Goal: Task Accomplishment & Management: Complete application form

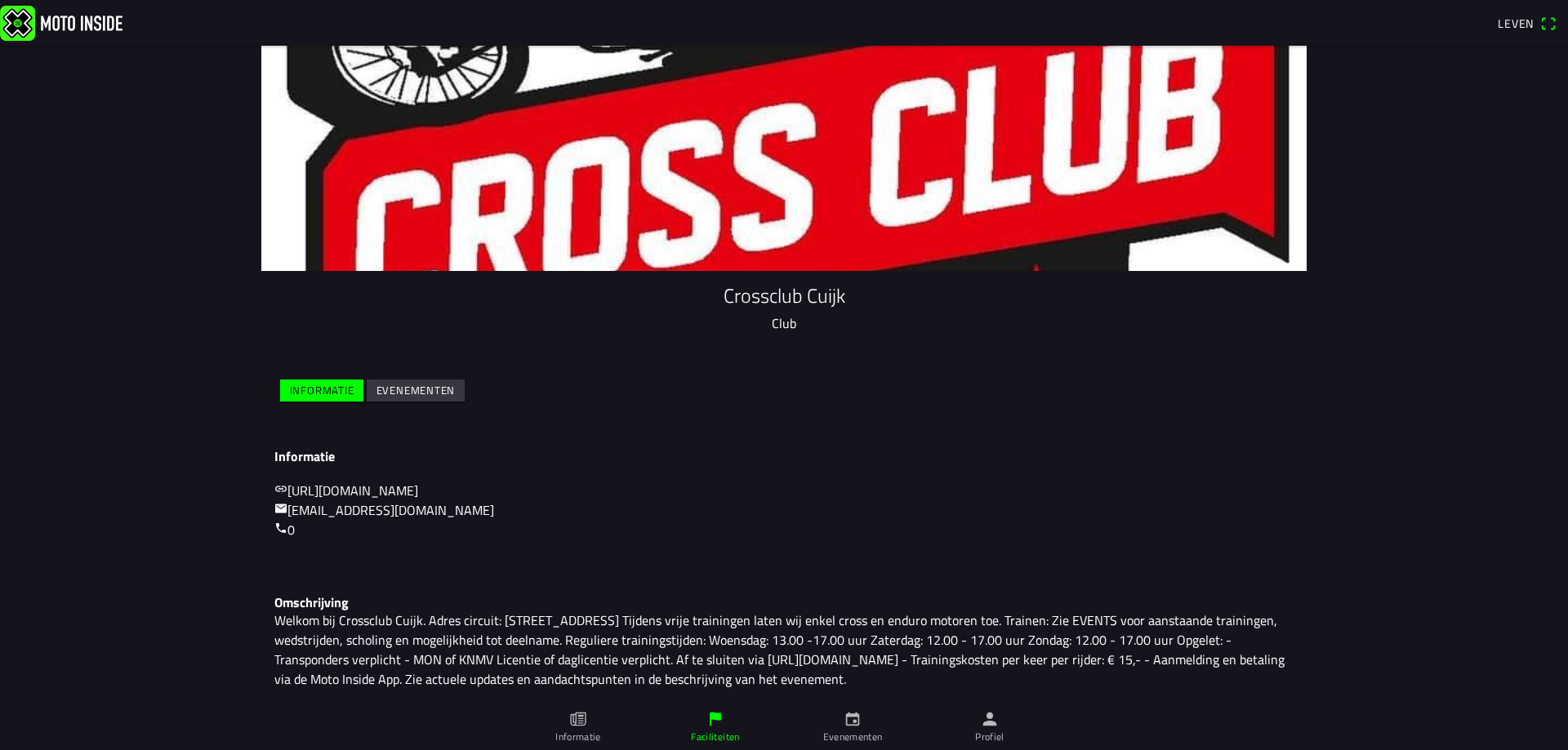
click at [987, 724] on icon "persoon" at bounding box center [991, 720] width 14 height 14
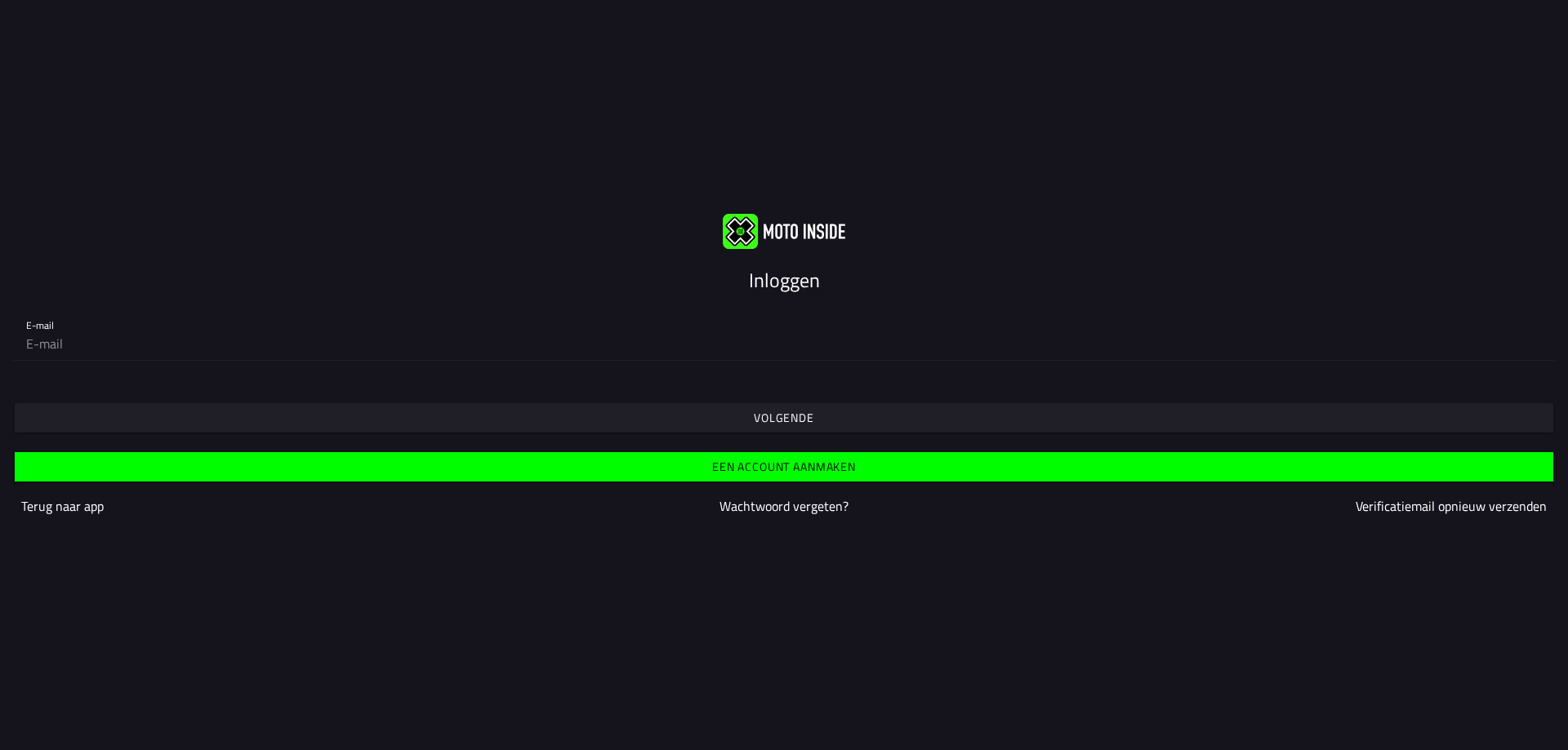
click at [773, 465] on font "Een account aanmaken" at bounding box center [784, 466] width 144 height 17
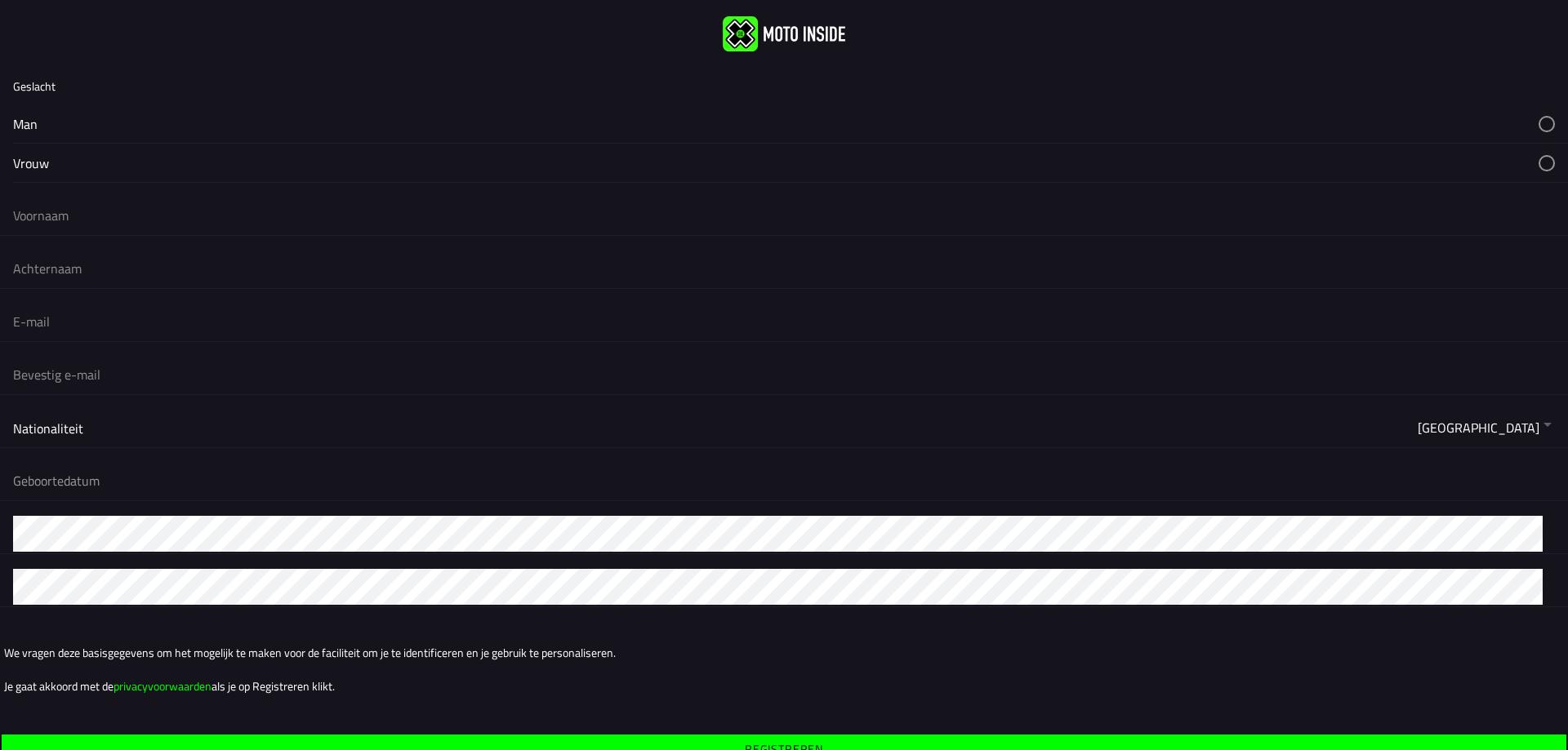
click at [73, 122] on button "button" at bounding box center [790, 123] width 1555 height 38
click at [95, 219] on input "text" at bounding box center [784, 215] width 1542 height 36
type input "FA"
type input "van [PERSON_NAME]"
type input "[EMAIL_ADDRESS][DOMAIN_NAME]"
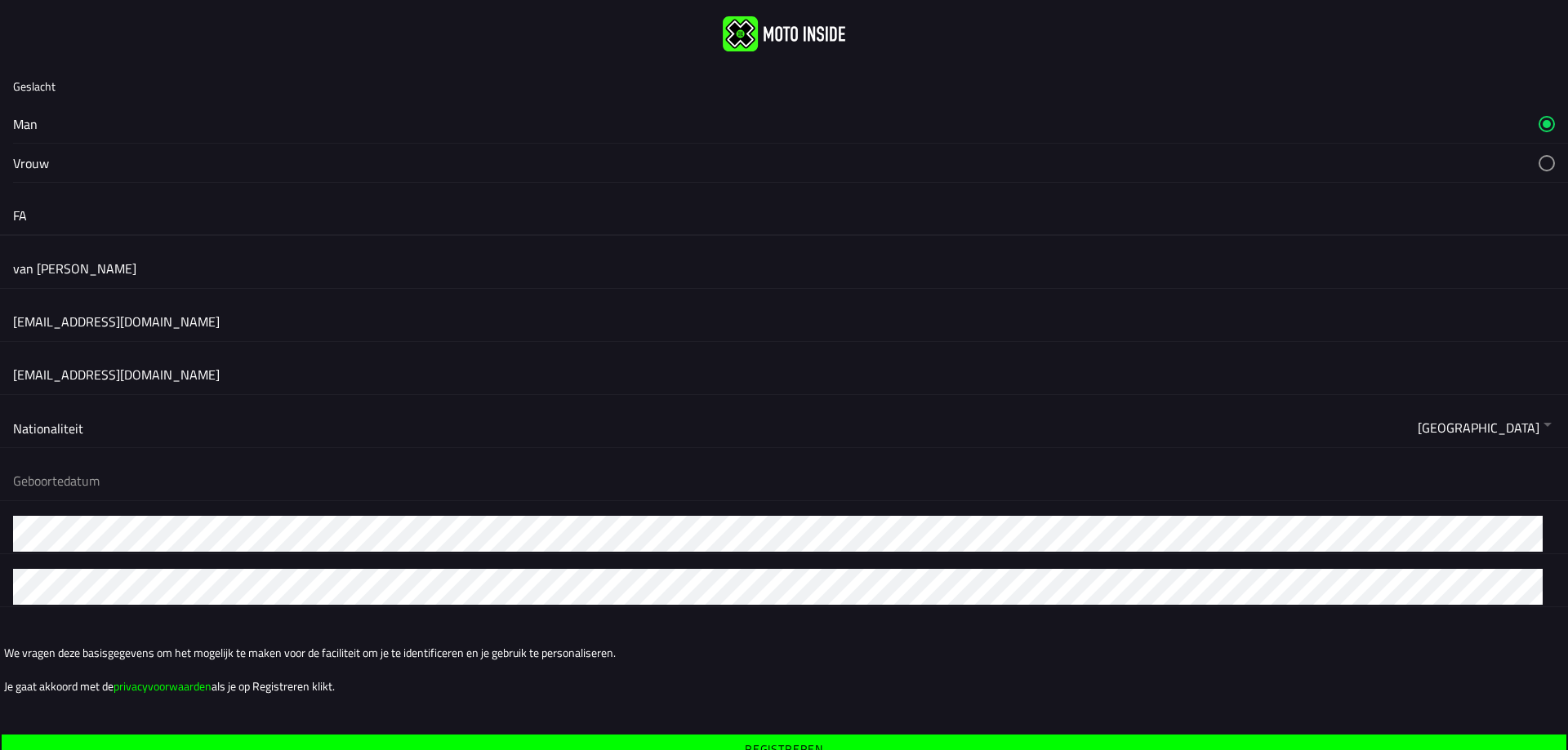
type input "[EMAIL_ADDRESS][DOMAIN_NAME]"
click at [205, 321] on input "[EMAIL_ADDRESS][DOMAIN_NAME]" at bounding box center [784, 321] width 1542 height 36
type input "v"
type input "[EMAIL_ADDRESS][DOMAIN_NAME]"
click at [213, 374] on input "[EMAIL_ADDRESS][DOMAIN_NAME]" at bounding box center [784, 374] width 1542 height 36
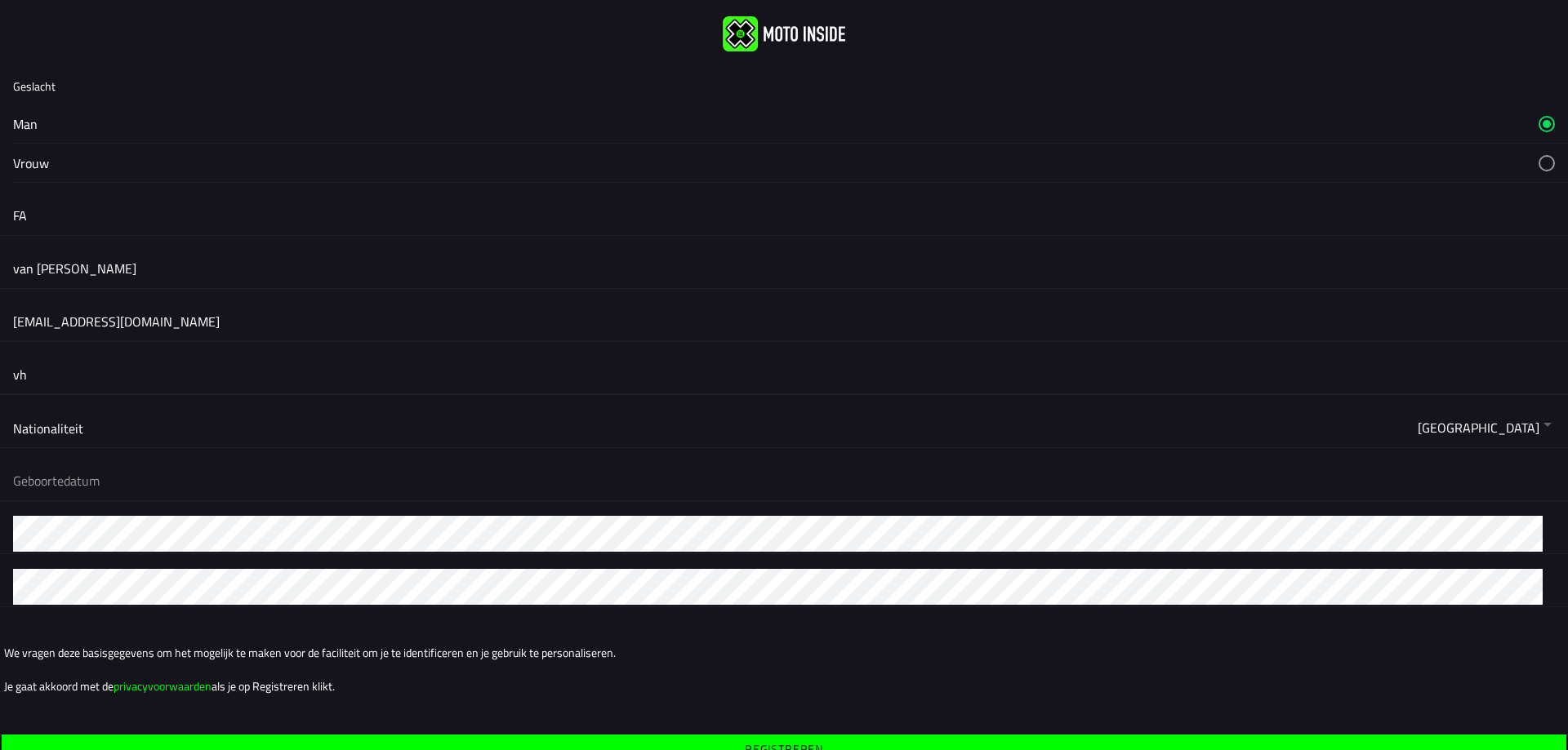
type input "v"
type input "[EMAIL_ADDRESS][DOMAIN_NAME]"
click at [82, 484] on button "button" at bounding box center [790, 481] width 1555 height 39
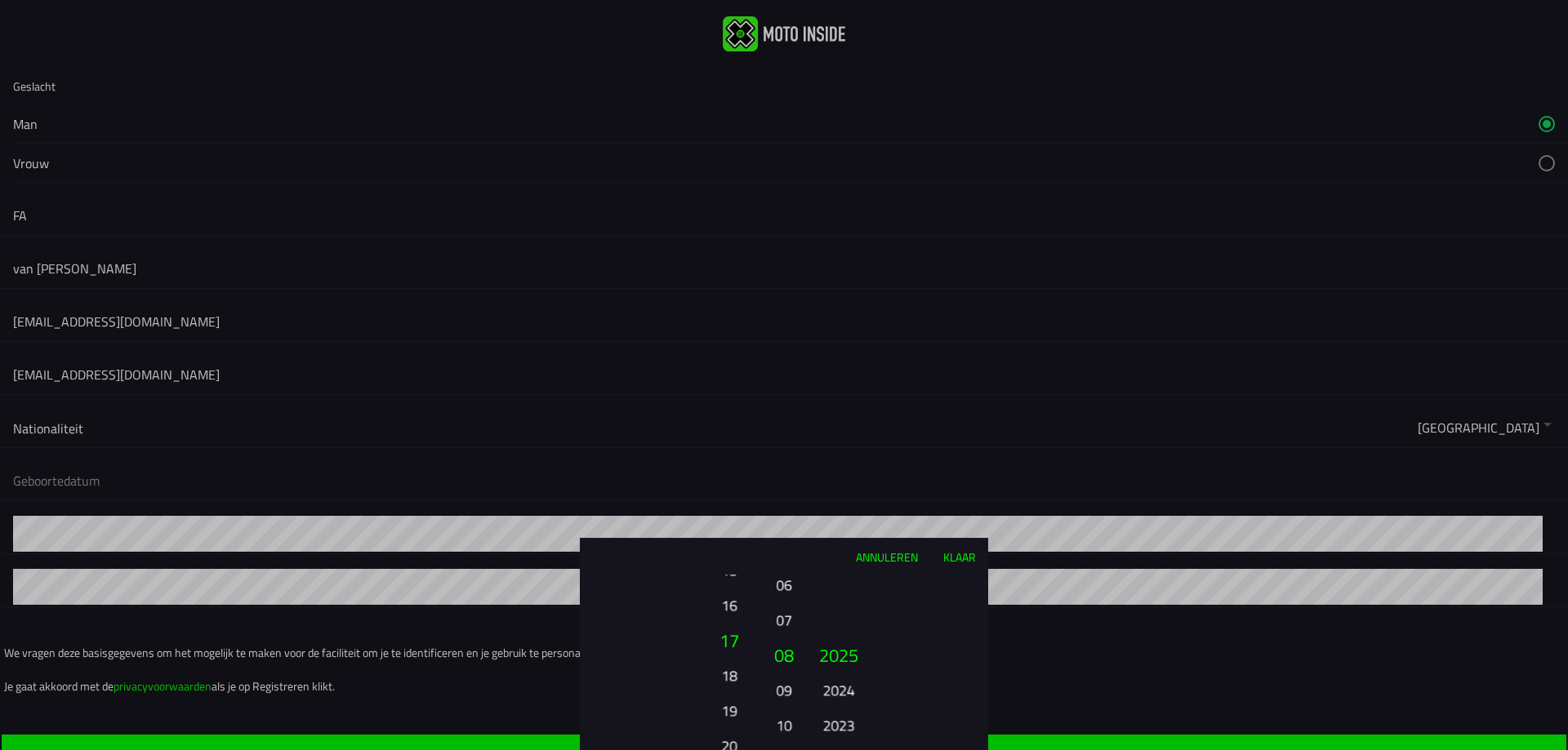
drag, startPoint x: 735, startPoint y: 589, endPoint x: 757, endPoint y: 729, distance: 141.7
click at [757, 729] on ion-picker-column "01 02 03 04 05 06 07 08 09 10 11 12 13 14 15 16 17 18 19 20 21 22 23 24 25 26 2…" at bounding box center [672, 662] width 184 height 176
drag, startPoint x: 734, startPoint y: 626, endPoint x: 771, endPoint y: 781, distance: 159.4
click at [771, 749] on html "Geslacht Man Vrouw FA van Heumen [EMAIL_ADDRESS][DOMAIN_NAME] [EMAIL_ADDRESS][D…" at bounding box center [784, 375] width 1568 height 750
click at [736, 657] on font "11" at bounding box center [729, 663] width 19 height 27
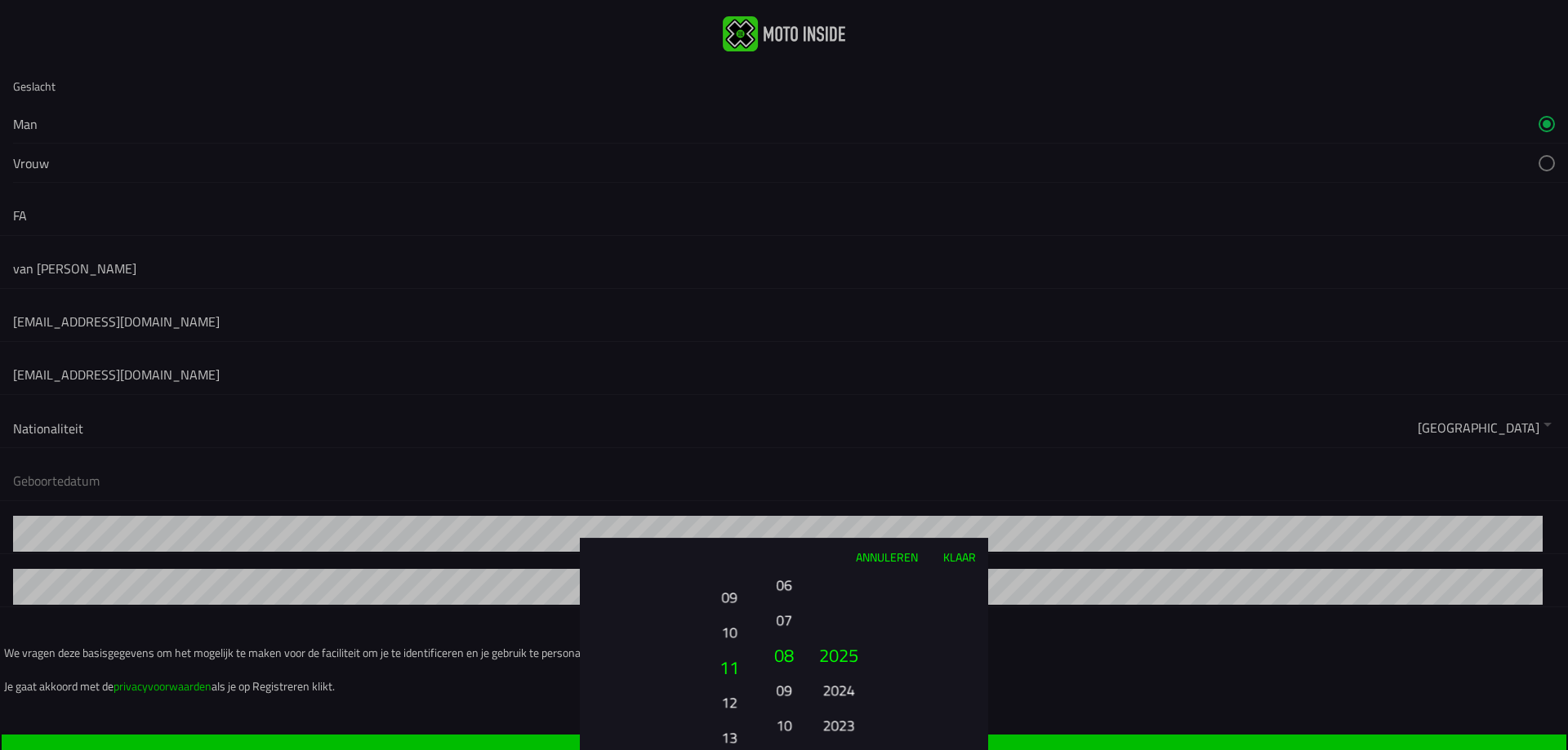
drag, startPoint x: 736, startPoint y: 657, endPoint x: 729, endPoint y: 608, distance: 49.5
click at [729, 608] on button "09" at bounding box center [728, 597] width 45 height 28
drag, startPoint x: 782, startPoint y: 626, endPoint x: 803, endPoint y: 722, distance: 98.3
click at [803, 722] on ion-picker-column "01 02 03 04 05 06 07 08 09 10 11 12" at bounding box center [784, 662] width 41 height 176
drag, startPoint x: 780, startPoint y: 634, endPoint x: 796, endPoint y: 714, distance: 81.6
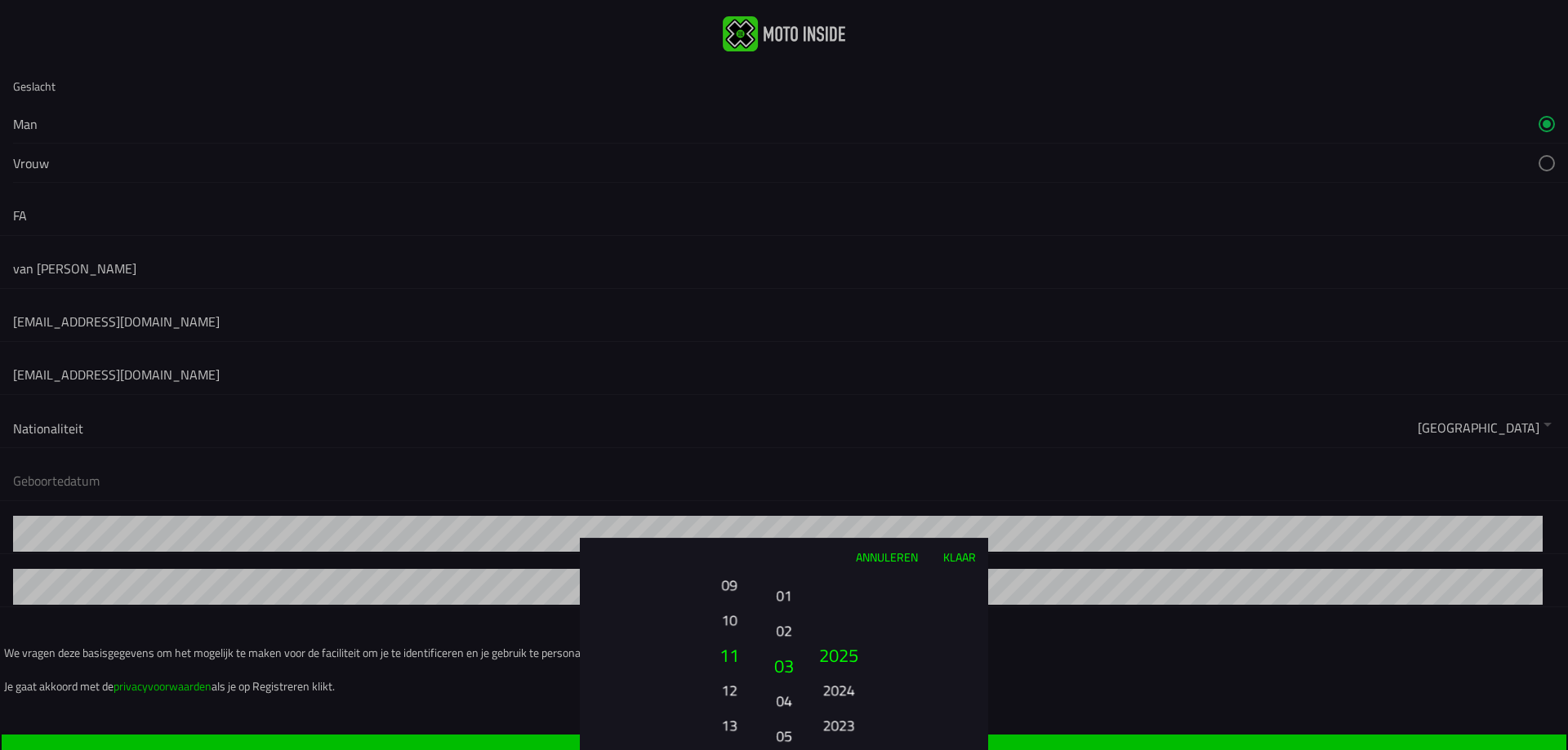
click at [796, 714] on ion-picker-column "01 02 03 04 05 06 07 08 09 10 11 12" at bounding box center [784, 662] width 41 height 176
drag, startPoint x: 846, startPoint y: 690, endPoint x: 825, endPoint y: 608, distance: 84.6
click at [827, 608] on font "2024" at bounding box center [840, 610] width 32 height 23
drag, startPoint x: 834, startPoint y: 683, endPoint x: 839, endPoint y: 620, distance: 63.2
click at [841, 671] on font "2021" at bounding box center [840, 682] width 32 height 23
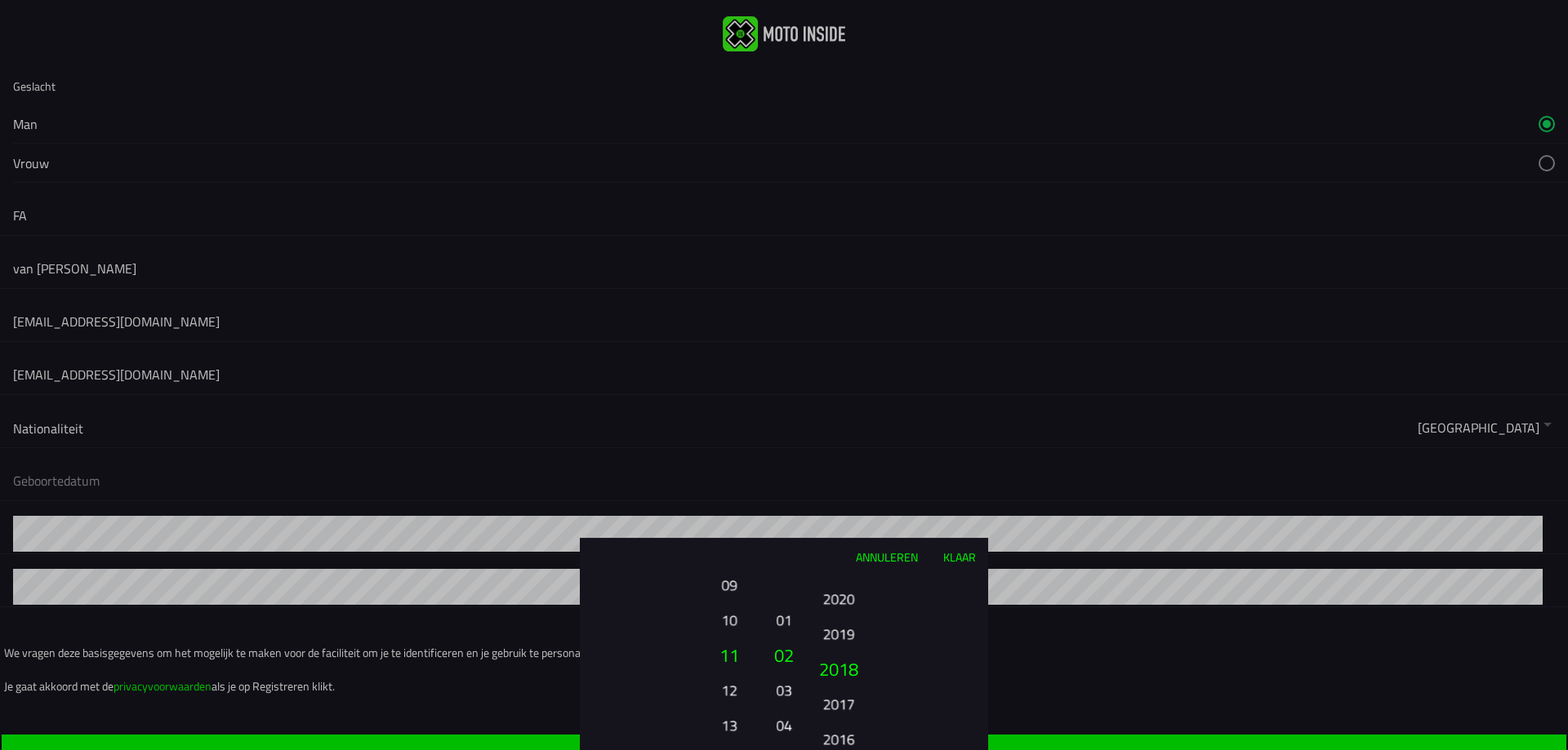
drag, startPoint x: 836, startPoint y: 683, endPoint x: 839, endPoint y: 638, distance: 45.1
click at [838, 628] on font "2019" at bounding box center [840, 634] width 32 height 23
click at [833, 615] on font "2017" at bounding box center [840, 615] width 32 height 23
drag, startPoint x: 831, startPoint y: 667, endPoint x: 834, endPoint y: 618, distance: 49.1
click at [834, 618] on font "2015" at bounding box center [840, 624] width 32 height 23
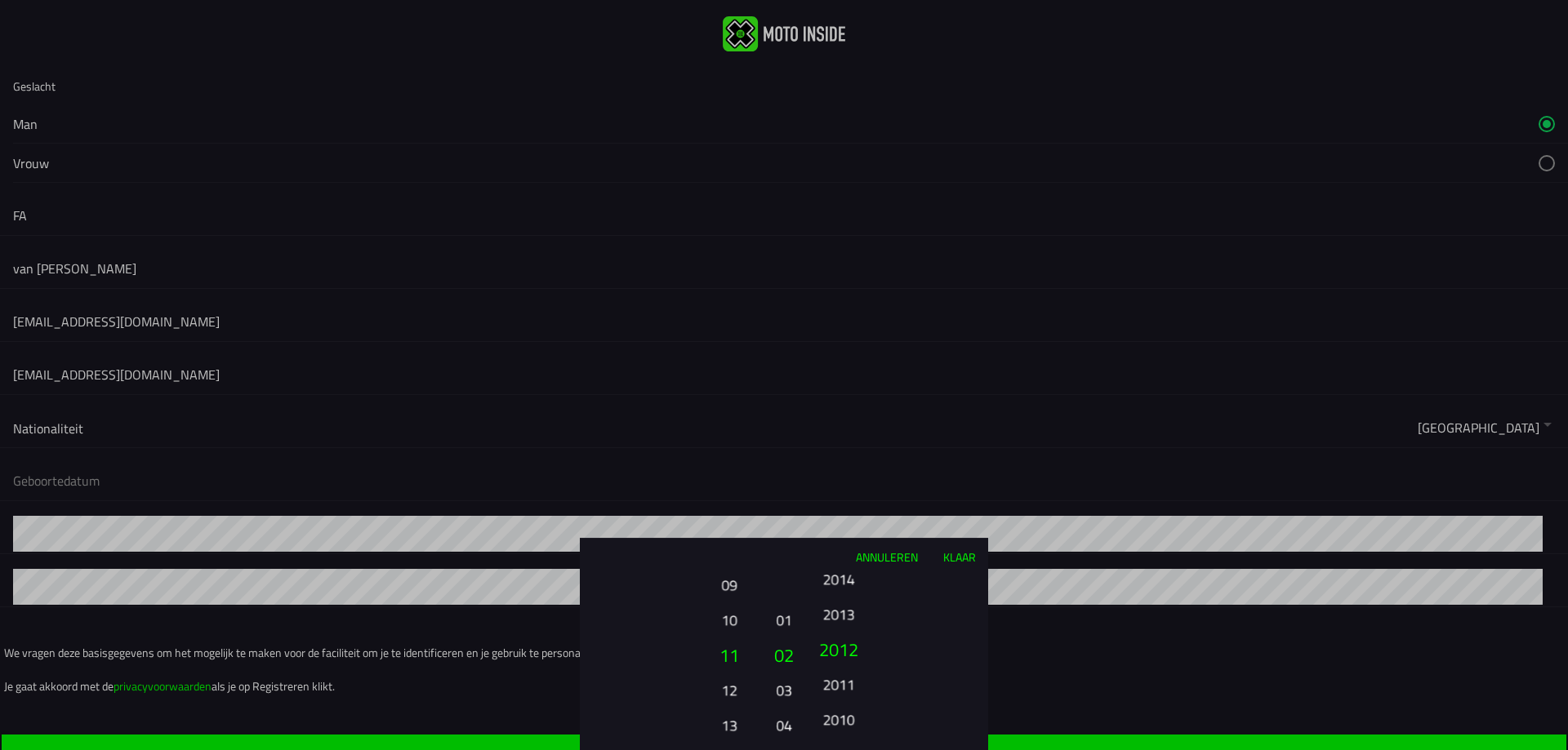
click at [831, 632] on ion-picker-column "2025 2024 2023 2022 2021 2020 2019 2018 2017 2016 2015 2014 2013 2012 2011 2010…" at bounding box center [896, 662] width 184 height 176
click at [841, 634] on ion-picker-column "2025 2024 2023 2022 2021 2020 2019 2018 2017 2016 2015 2014 2013 2012 2011 2010…" at bounding box center [896, 662] width 184 height 176
drag, startPoint x: 833, startPoint y: 672, endPoint x: 826, endPoint y: 604, distance: 68.4
click at [826, 655] on font "2009" at bounding box center [839, 668] width 39 height 27
drag, startPoint x: 828, startPoint y: 674, endPoint x: 839, endPoint y: 623, distance: 52.2
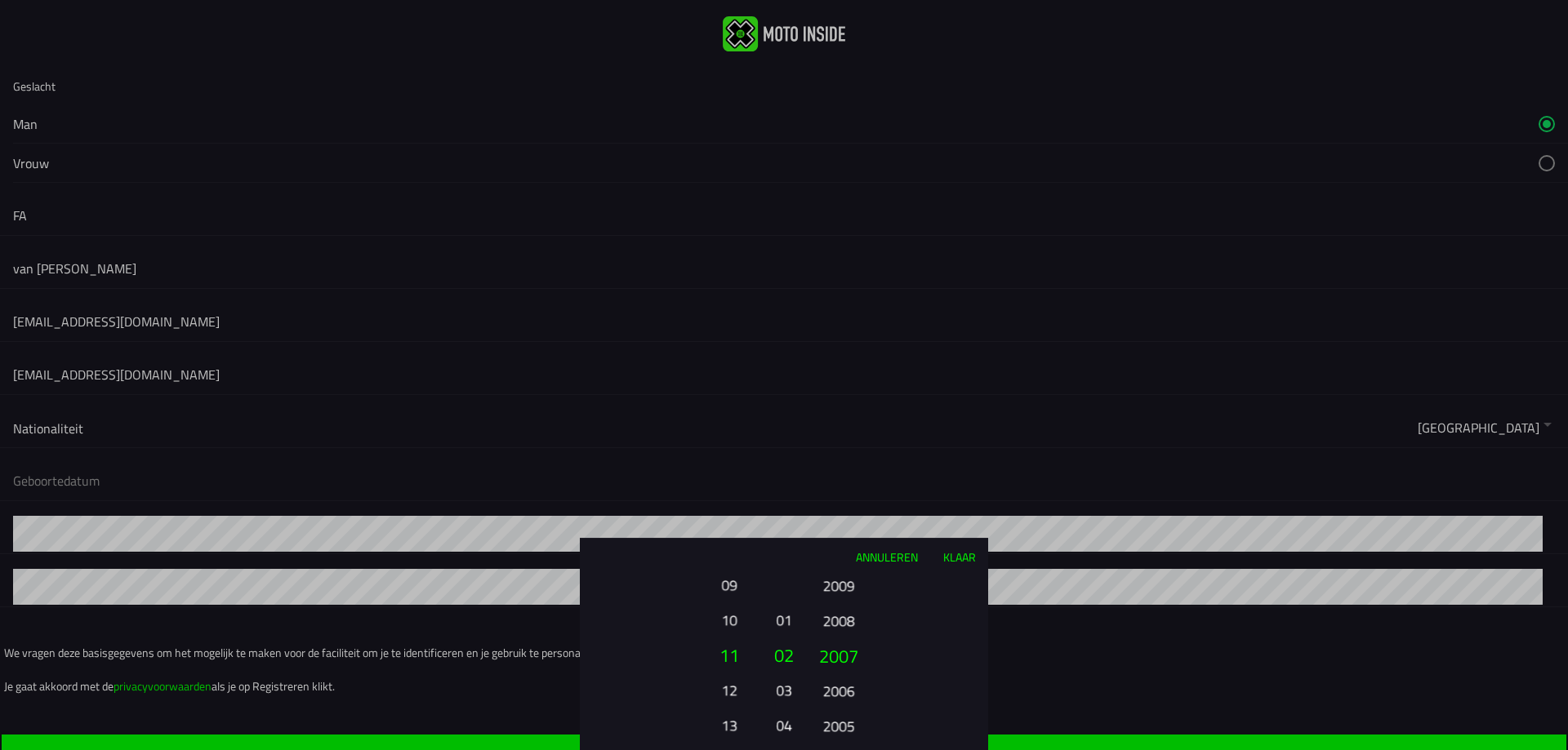
click at [838, 627] on ion-picker-column "2025 2024 2023 2022 2021 2020 2019 2018 2017 2016 2015 2014 2013 2012 2011 2010…" at bounding box center [896, 662] width 184 height 176
drag, startPoint x: 834, startPoint y: 674, endPoint x: 841, endPoint y: 644, distance: 30.8
click at [840, 646] on font "2005" at bounding box center [839, 658] width 39 height 27
drag, startPoint x: 834, startPoint y: 668, endPoint x: 843, endPoint y: 630, distance: 39.1
click at [842, 661] on font "2003" at bounding box center [840, 672] width 32 height 23
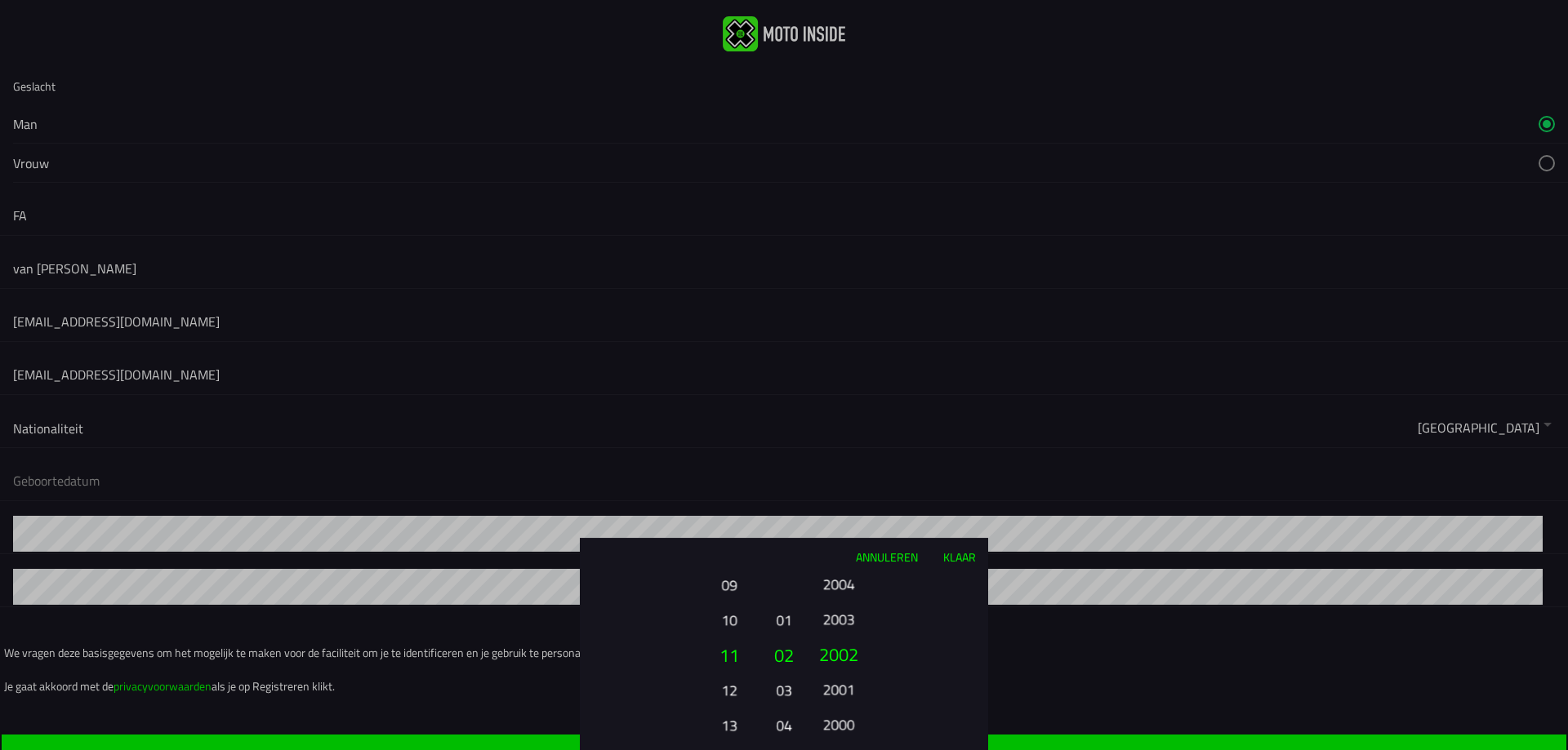
drag, startPoint x: 844, startPoint y: 693, endPoint x: 845, endPoint y: 626, distance: 67.0
click at [842, 679] on font "2001" at bounding box center [840, 690] width 32 height 23
click at [834, 652] on button "1999" at bounding box center [839, 670] width 56 height 35
click at [845, 631] on font "1997" at bounding box center [840, 638] width 32 height 23
drag, startPoint x: 834, startPoint y: 680, endPoint x: 848, endPoint y: 616, distance: 65.5
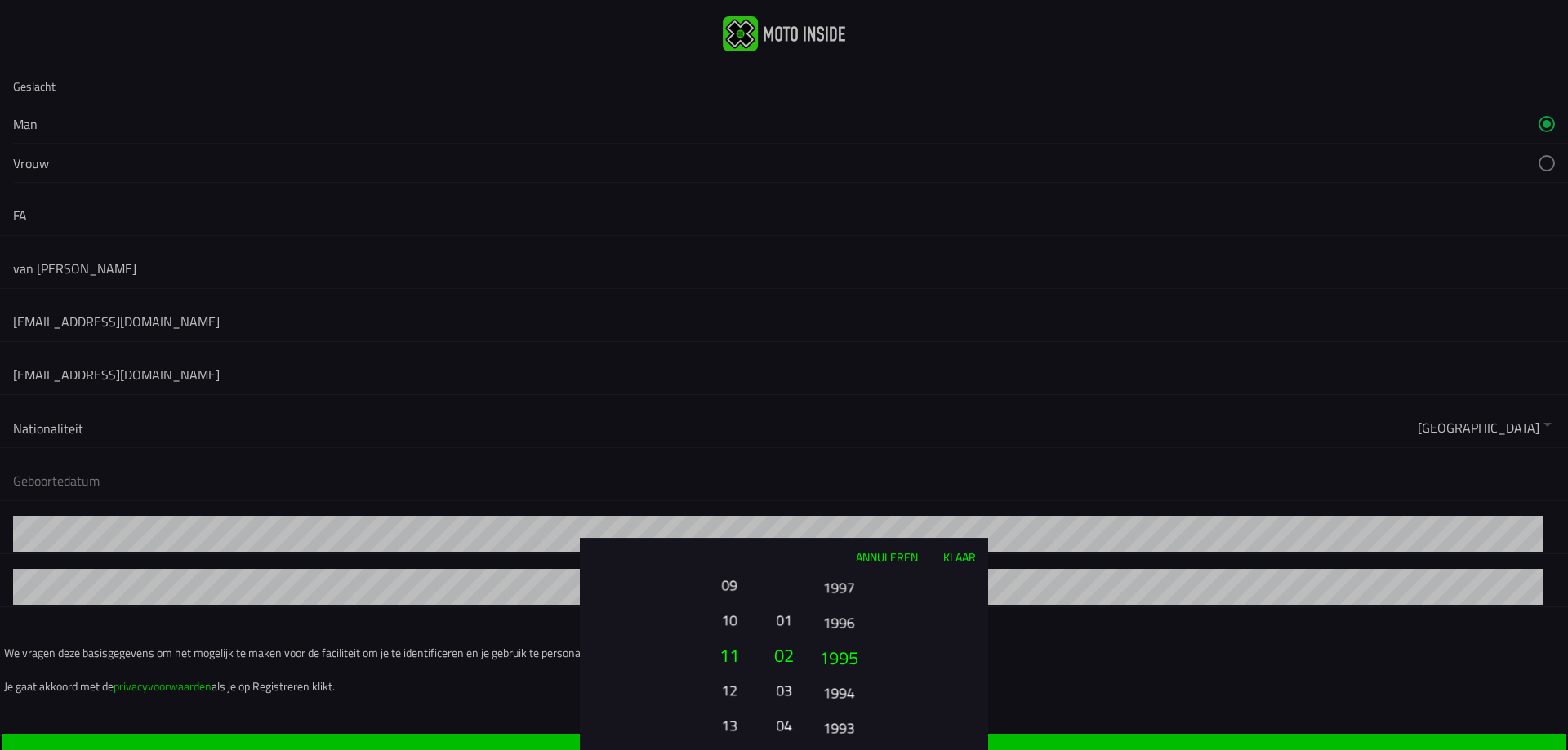
click at [848, 643] on font "1995" at bounding box center [839, 656] width 39 height 27
drag, startPoint x: 846, startPoint y: 672, endPoint x: 833, endPoint y: 605, distance: 68.2
click at [833, 633] on font "1993" at bounding box center [839, 646] width 39 height 27
click at [853, 623] on font "1990" at bounding box center [840, 632] width 32 height 23
drag, startPoint x: 842, startPoint y: 626, endPoint x: 845, endPoint y: 617, distance: 9.5
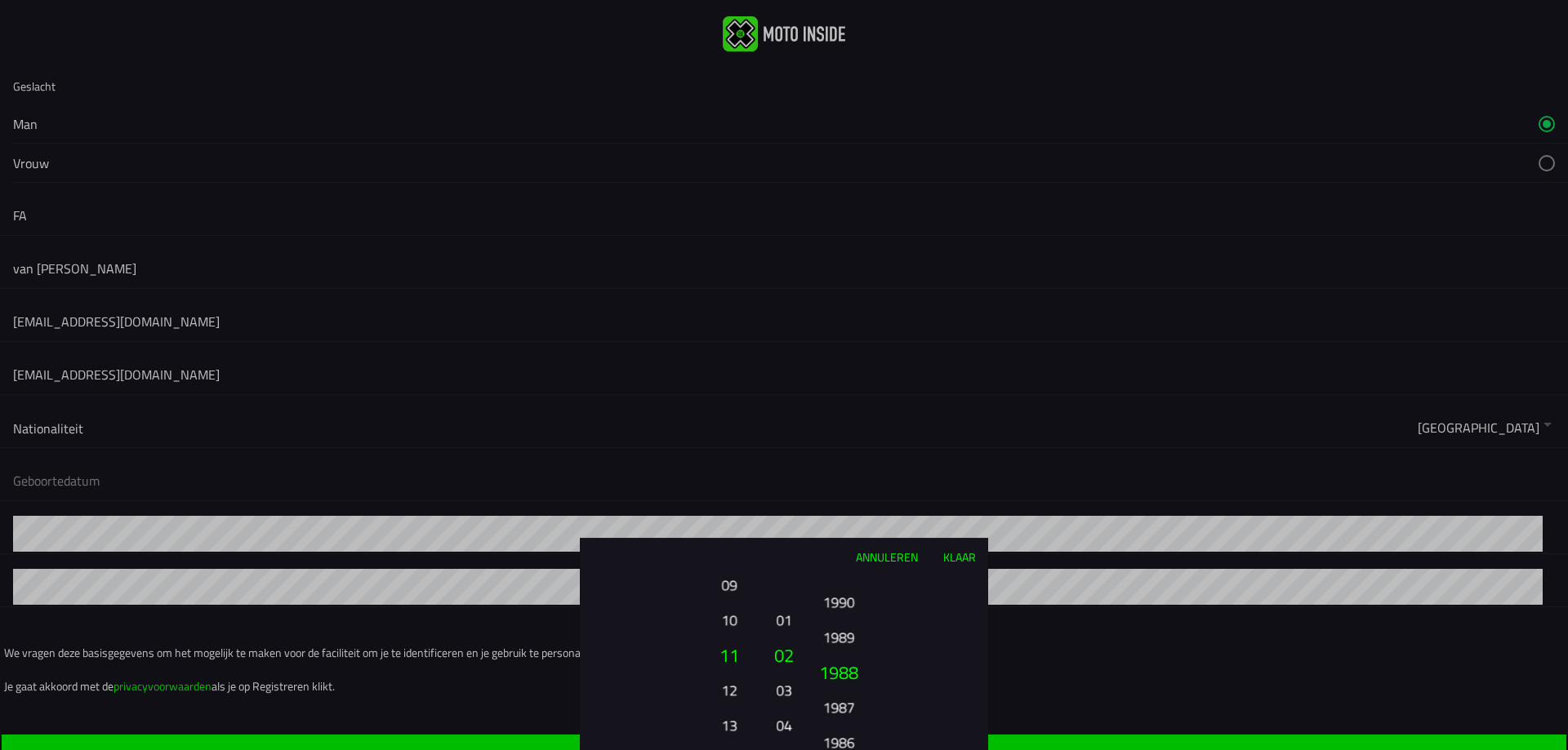
click at [845, 626] on font "1989" at bounding box center [840, 638] width 32 height 23
click at [844, 641] on font "1988" at bounding box center [839, 654] width 39 height 27
click at [844, 620] on button "1986" at bounding box center [838, 634] width 45 height 28
drag, startPoint x: 841, startPoint y: 648, endPoint x: 843, endPoint y: 617, distance: 31.1
click at [843, 637] on font "1985" at bounding box center [839, 650] width 39 height 27
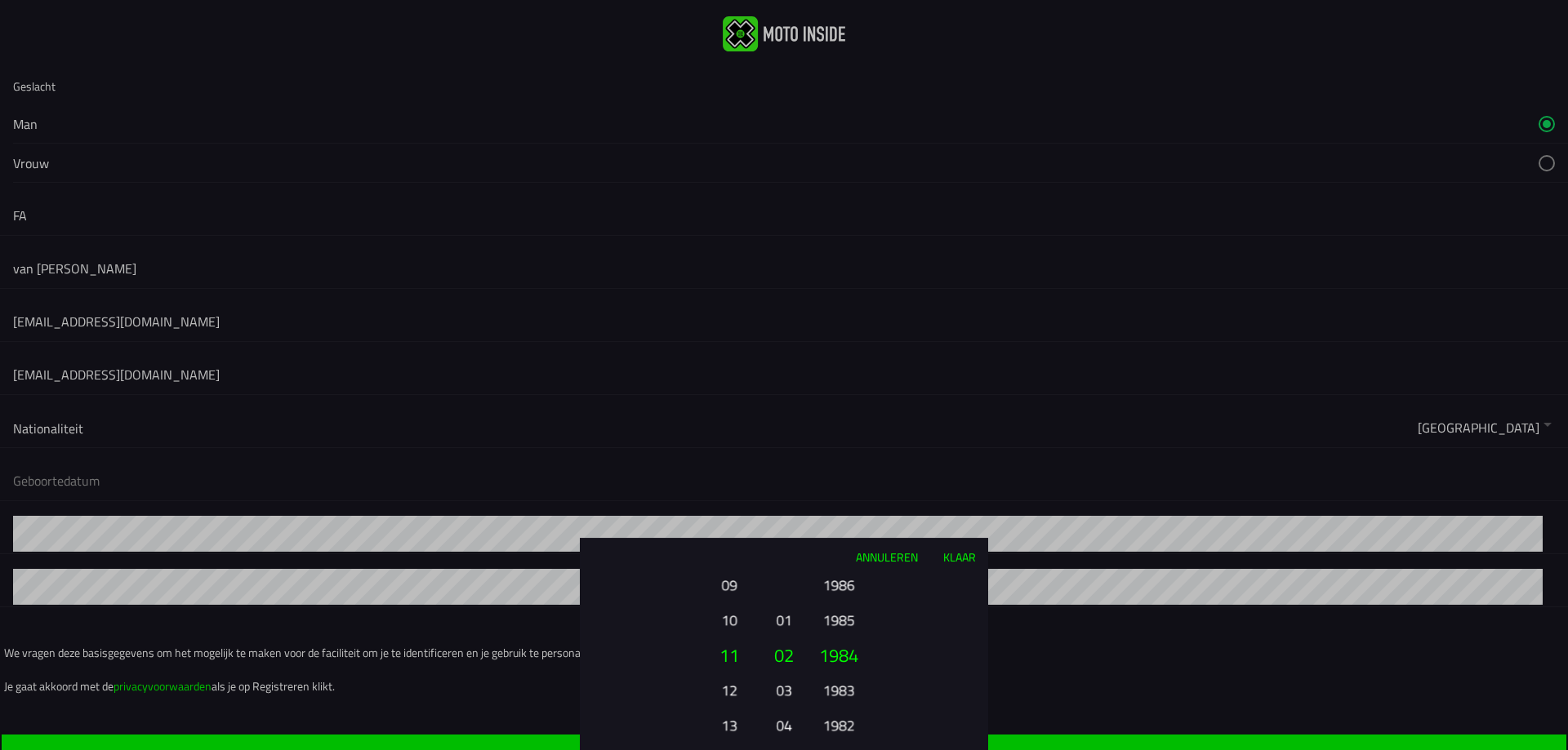
click at [954, 561] on font "Klaar" at bounding box center [959, 557] width 33 height 17
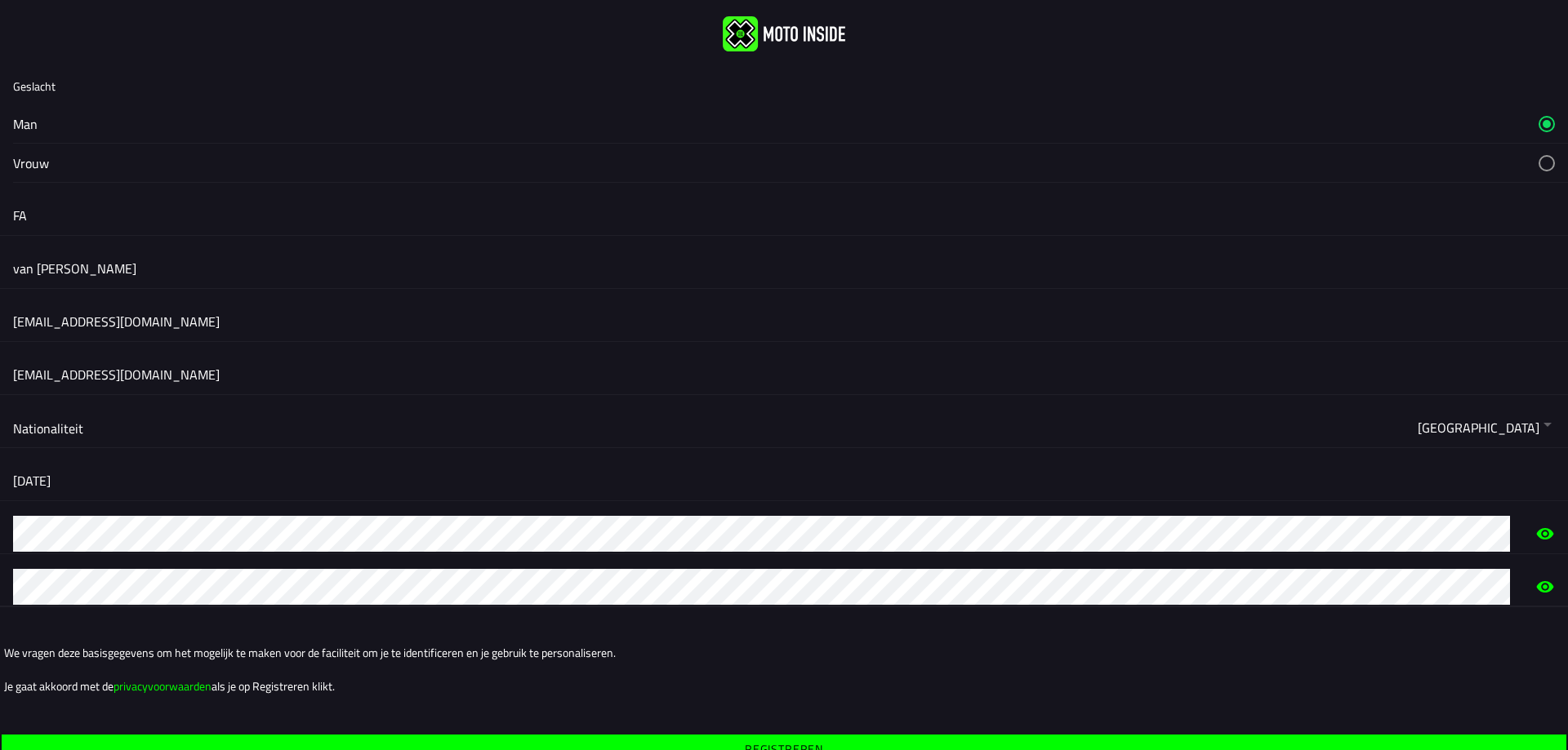
scroll to position [66, 0]
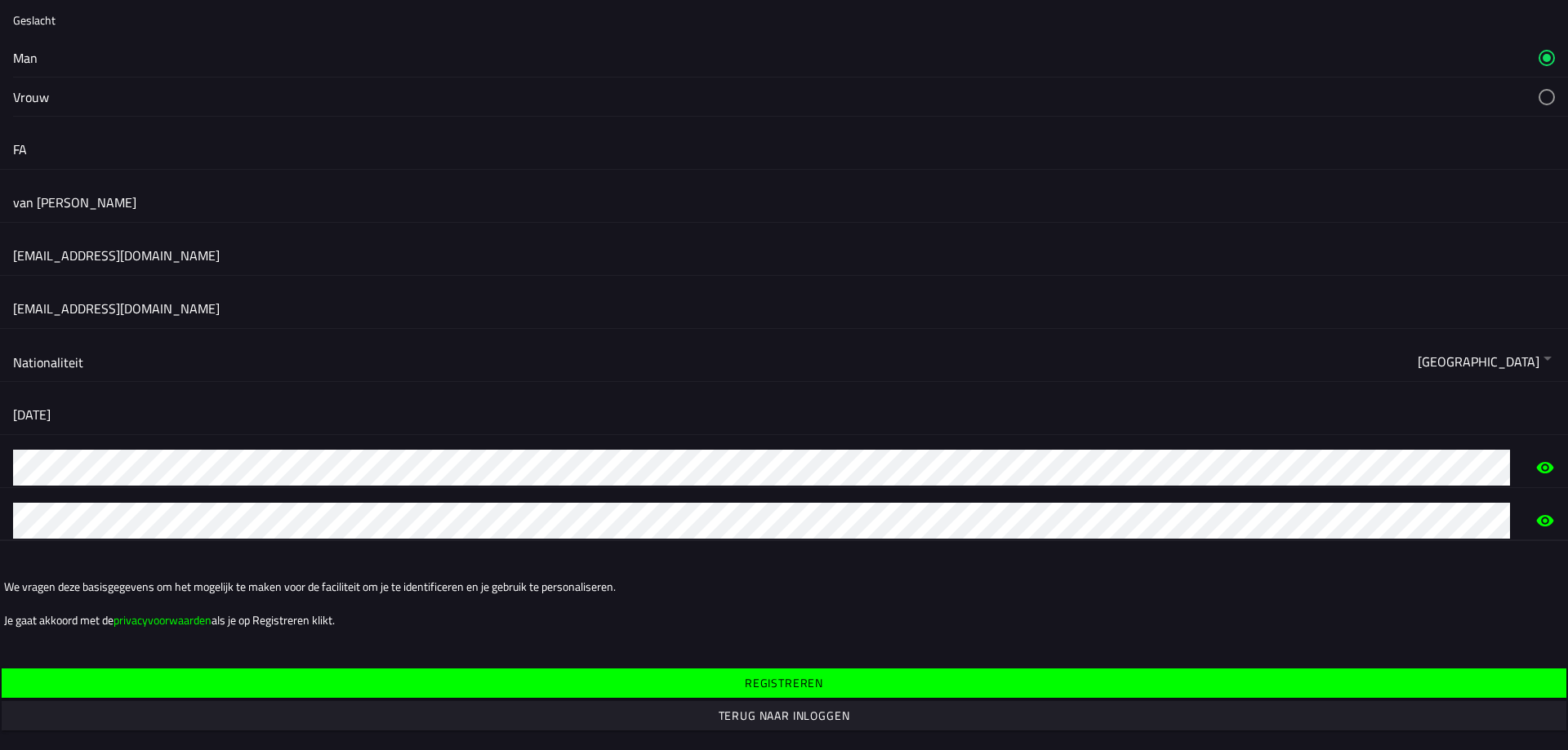
click at [754, 683] on font "Registreren" at bounding box center [784, 682] width 79 height 17
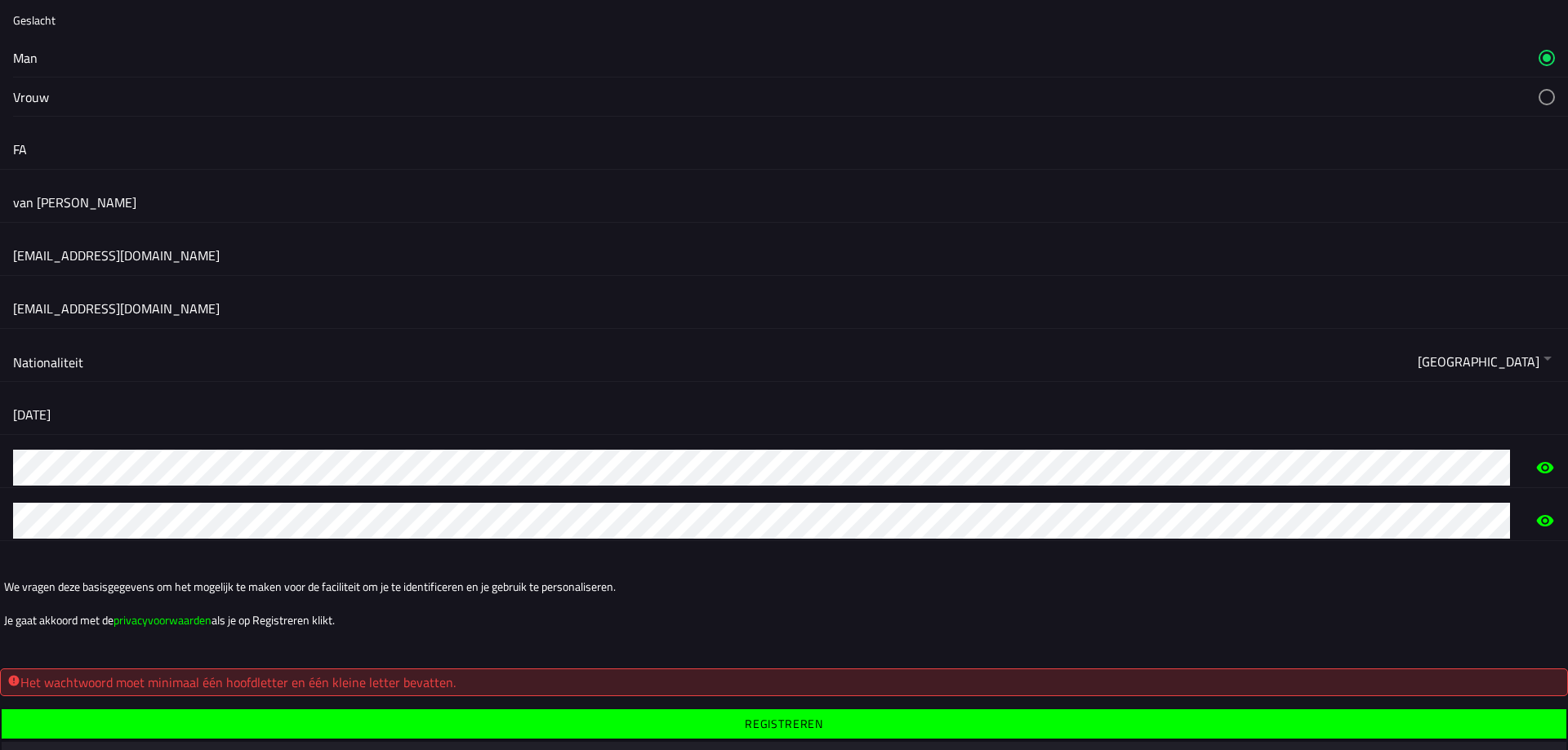
click at [166, 559] on ion-grid "We vragen deze basisgegevens om het mogelijk te maken voor de faciliteit om je …" at bounding box center [784, 603] width 1568 height 98
click at [747, 728] on font "Registreren" at bounding box center [784, 723] width 79 height 17
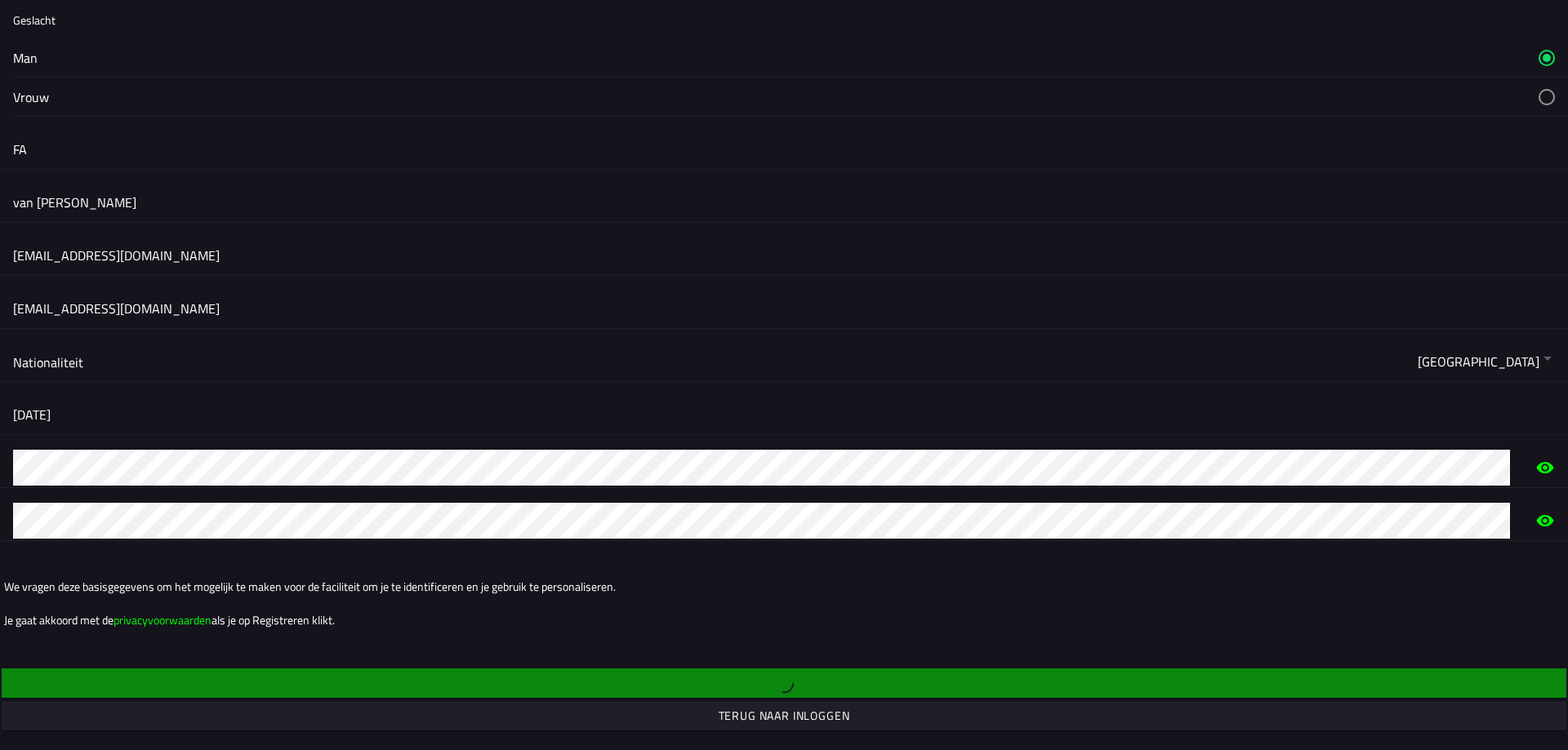
scroll to position [0, 0]
